Goal: Find specific page/section: Find specific page/section

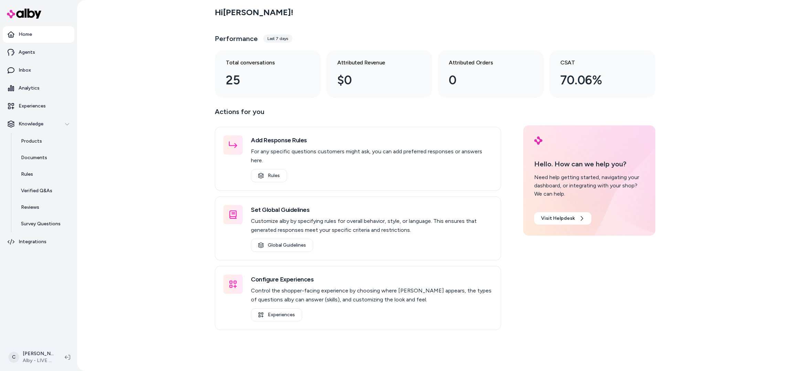
click at [41, 355] on html "Home Agents Inbox Analytics Experiences Knowledge Products Documents Rules Veri…" at bounding box center [396, 185] width 793 height 371
click at [57, 255] on div "Shortcuts ⌘K" at bounding box center [60, 258] width 106 height 17
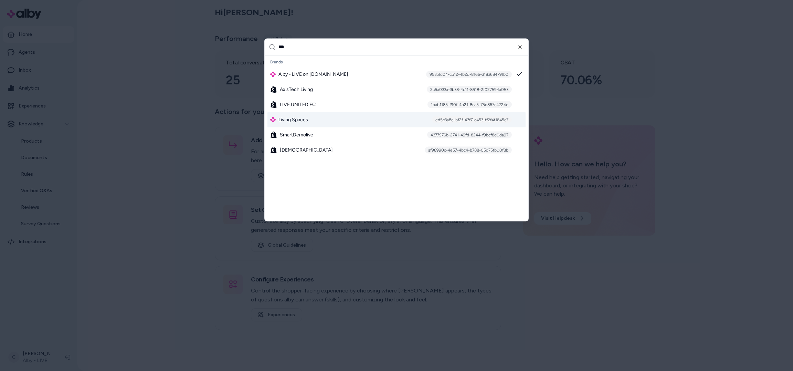
type input "***"
click at [309, 118] on div "Living Spaces ed5c3a8e-bf2f-43f7-a453-ff2f4f1645c7" at bounding box center [396, 119] width 258 height 15
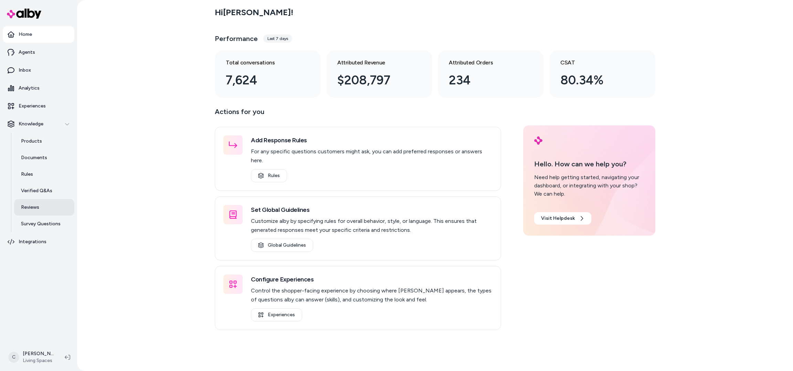
click at [43, 204] on link "Reviews" at bounding box center [44, 207] width 60 height 17
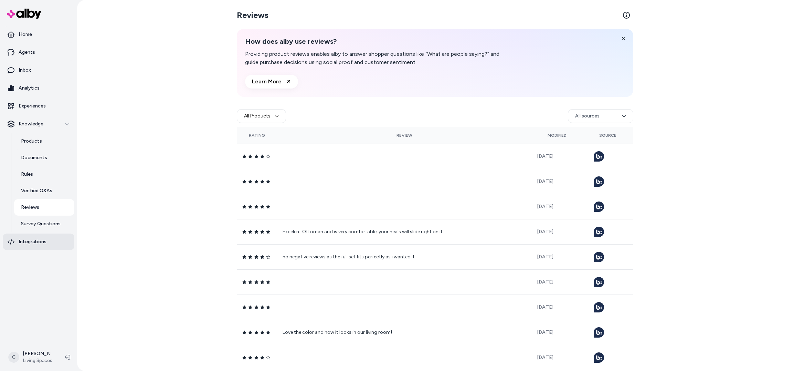
click at [28, 242] on p "Integrations" at bounding box center [33, 241] width 28 height 7
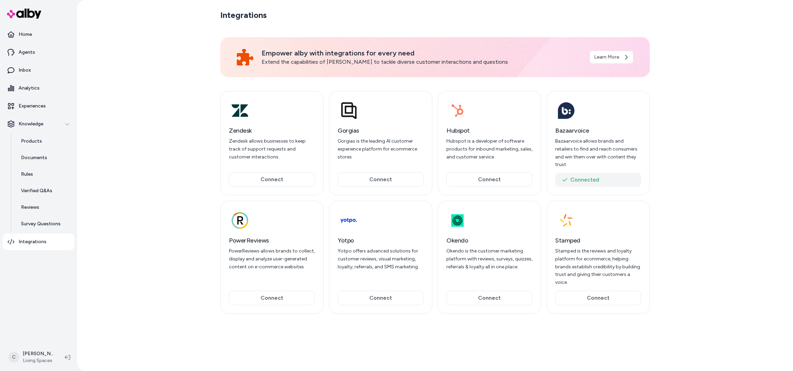
click at [585, 174] on button "Connected" at bounding box center [598, 180] width 86 height 14
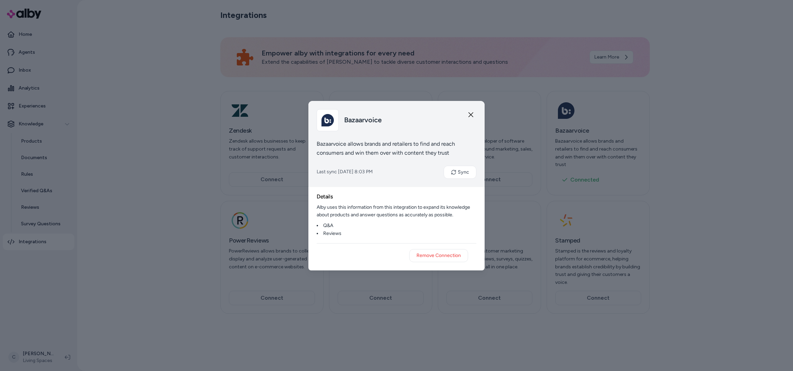
click at [467, 113] on div "Bazaarvoice" at bounding box center [397, 120] width 160 height 22
click at [471, 114] on icon "button" at bounding box center [471, 115] width 6 height 6
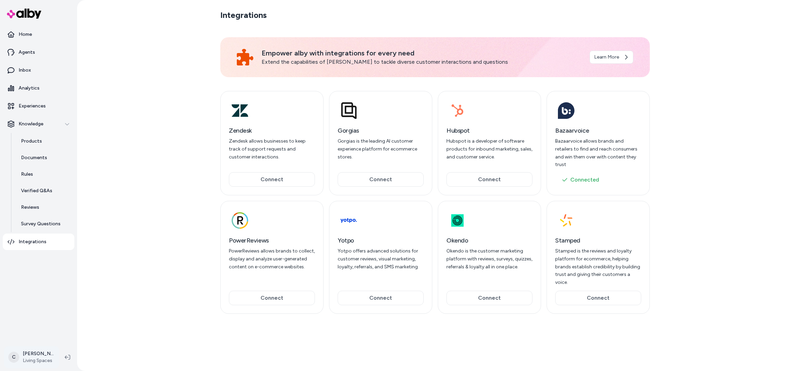
click at [41, 362] on html "Home Agents Inbox Analytics Experiences Knowledge Products Documents Rules Veri…" at bounding box center [396, 185] width 793 height 371
click at [58, 266] on div "Shortcuts ⌘K" at bounding box center [60, 258] width 106 height 17
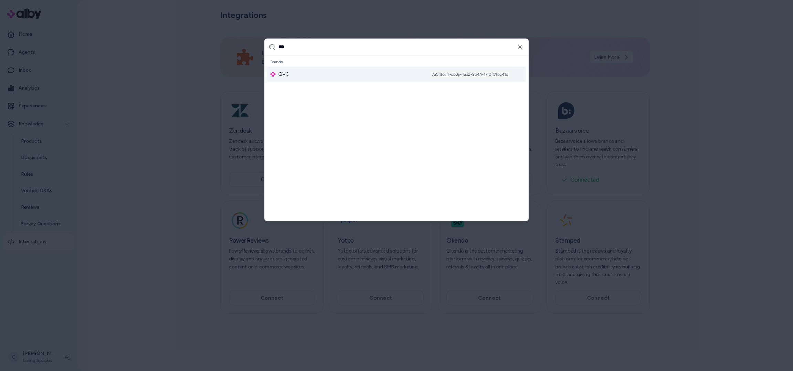
type input "***"
click at [348, 72] on div "QVC 7a54fcd4-db3a-4a32-9b44-17f047fbc41d" at bounding box center [396, 73] width 258 height 15
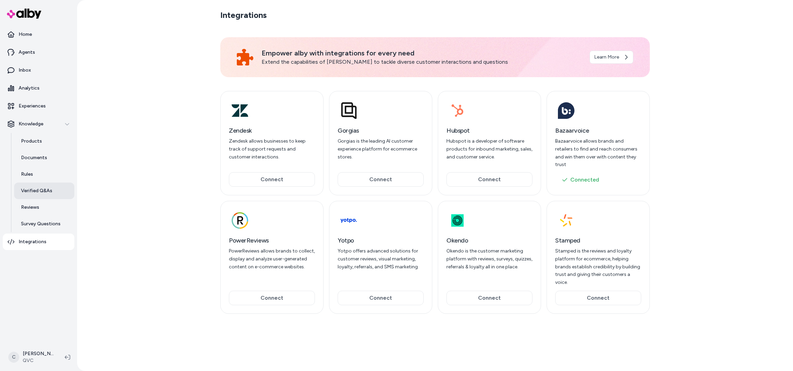
click at [33, 192] on p "Verified Q&As" at bounding box center [36, 190] width 31 height 7
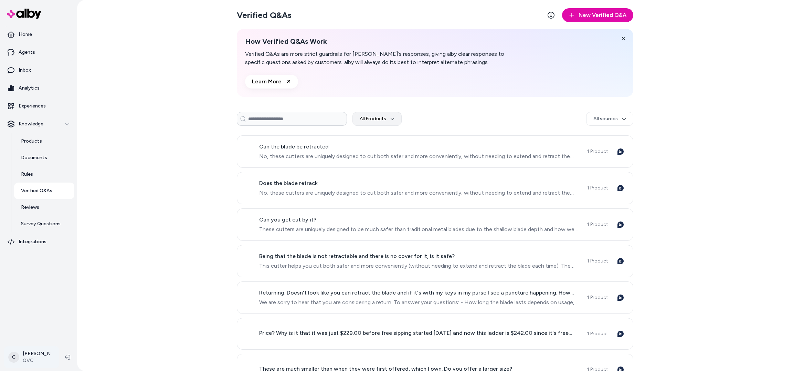
click at [50, 350] on html "Home Agents Inbox Analytics Experiences Knowledge Products Documents Rules Veri…" at bounding box center [396, 185] width 793 height 371
click at [60, 255] on div "Shortcuts ⌘K" at bounding box center [60, 258] width 106 height 17
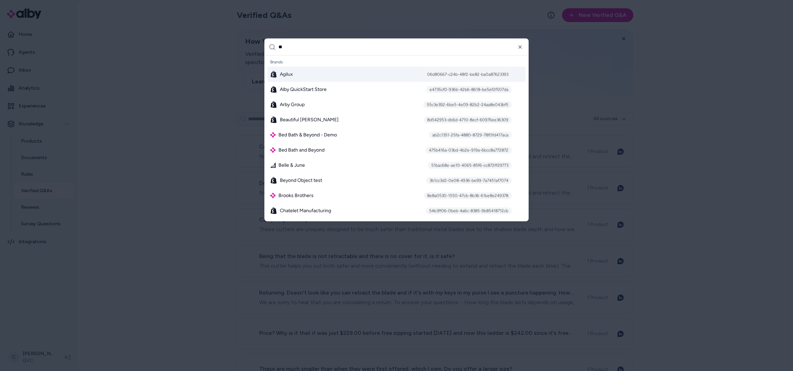
type input "***"
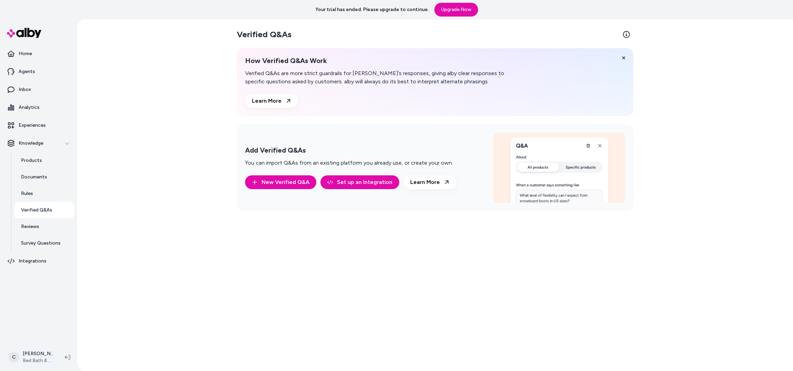
click at [39, 354] on html "Your trial has ended. Please upgrade to continue. Upgrade Now Home Agents Inbox…" at bounding box center [396, 185] width 793 height 371
click at [57, 257] on div "Shortcuts ⌘K" at bounding box center [60, 258] width 106 height 17
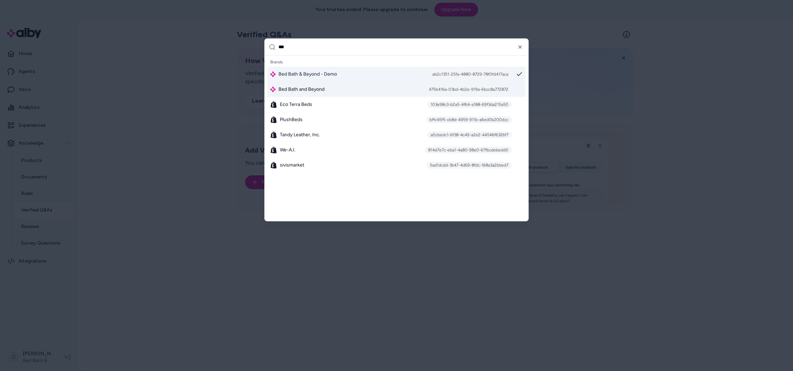
type input "***"
click at [311, 89] on span "Bed Bath and Beyond" at bounding box center [301, 89] width 46 height 7
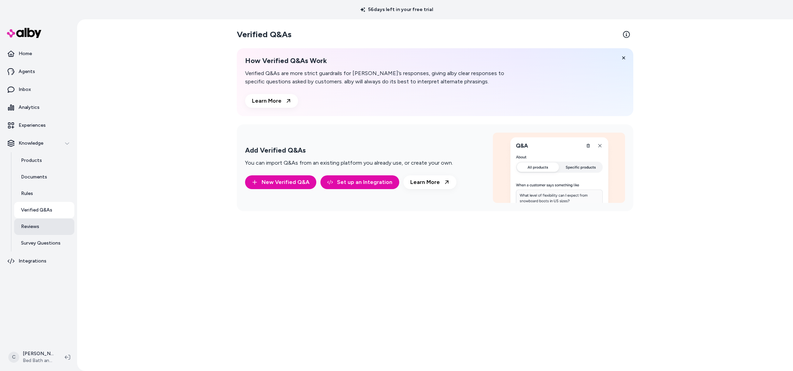
click at [41, 229] on link "Reviews" at bounding box center [44, 226] width 60 height 17
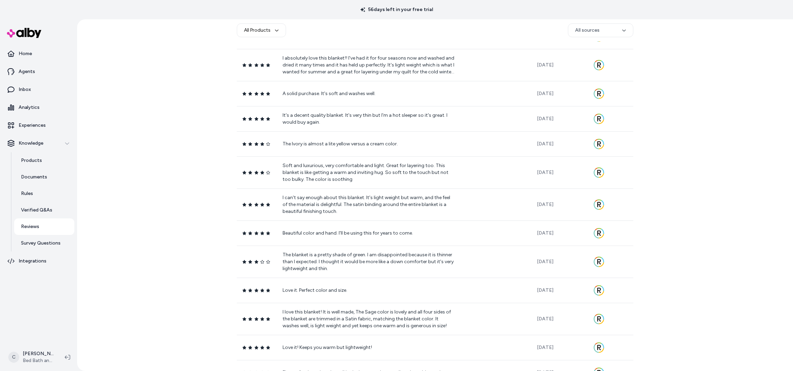
scroll to position [492, 0]
